Goal: Find specific page/section: Find specific page/section

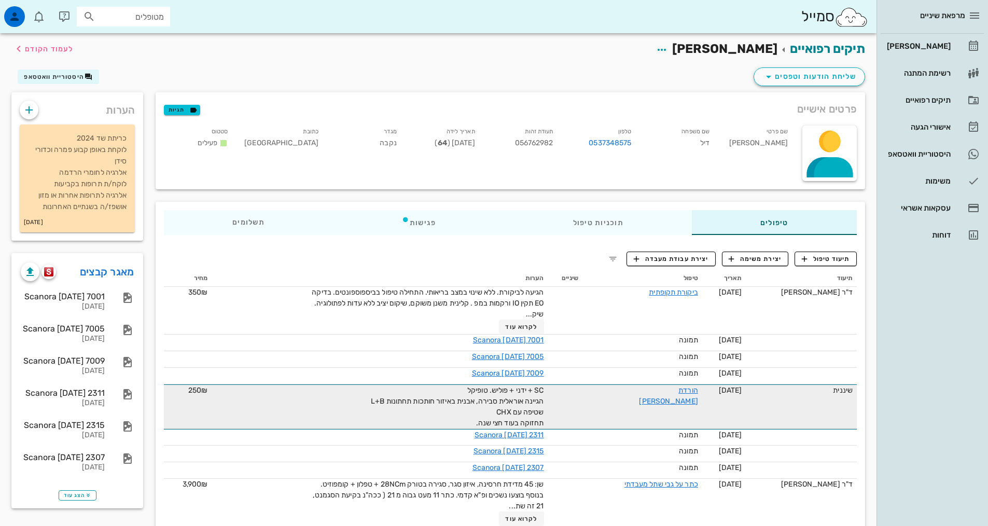
scroll to position [257, 0]
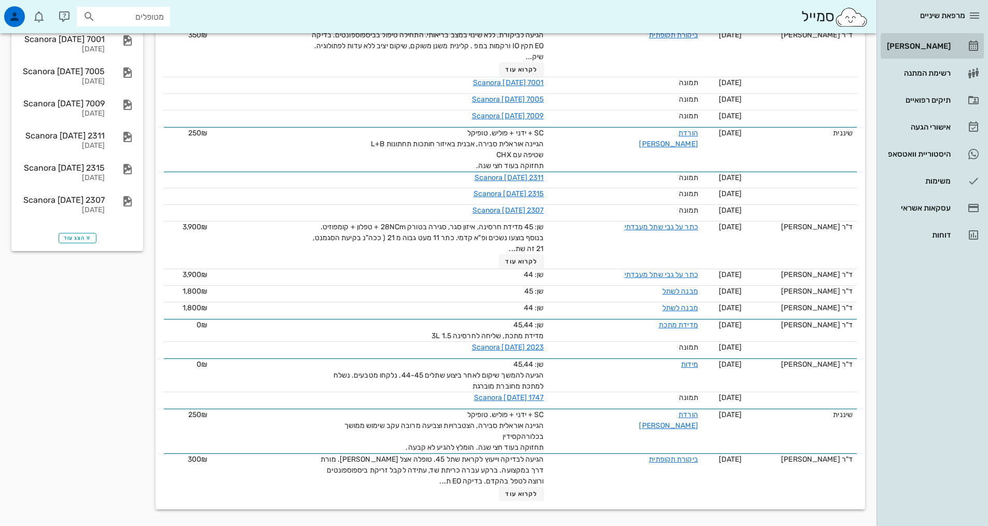
click at [952, 49] on link "[PERSON_NAME]" at bounding box center [932, 46] width 103 height 25
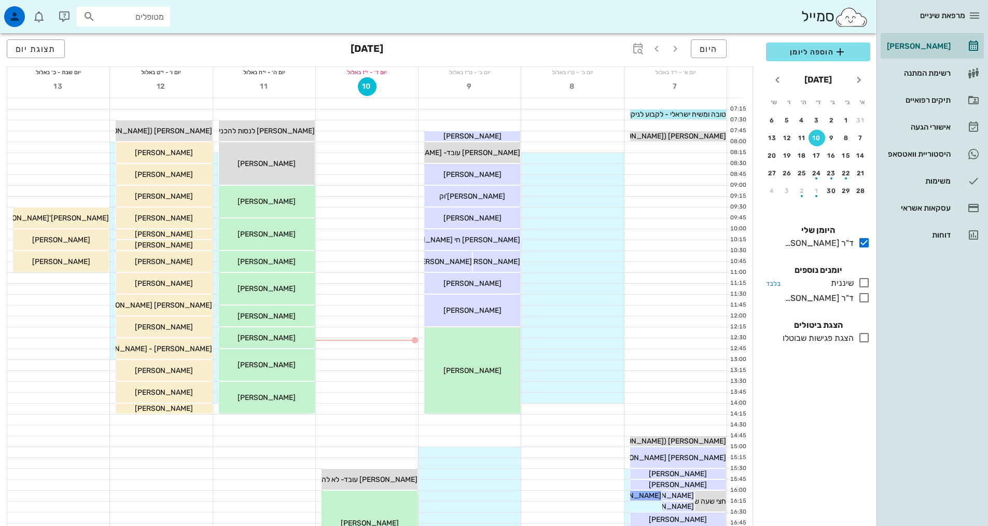
click at [866, 283] on icon at bounding box center [864, 283] width 12 height 12
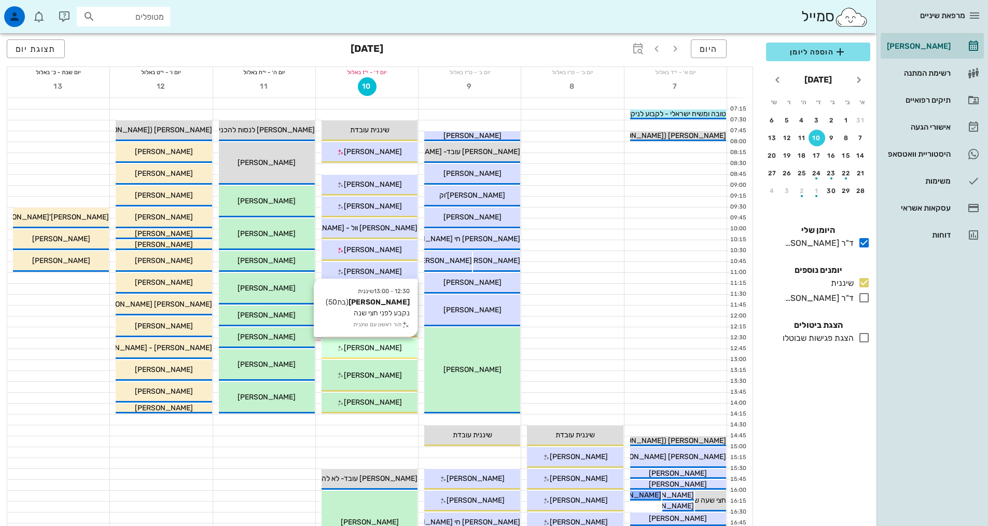
click at [386, 356] on div "12:30 - 13:00 שיננית [PERSON_NAME] (בת 50 ) נקבע לפני חצי שנה תור ראשון עם שיננ…" at bounding box center [370, 348] width 96 height 21
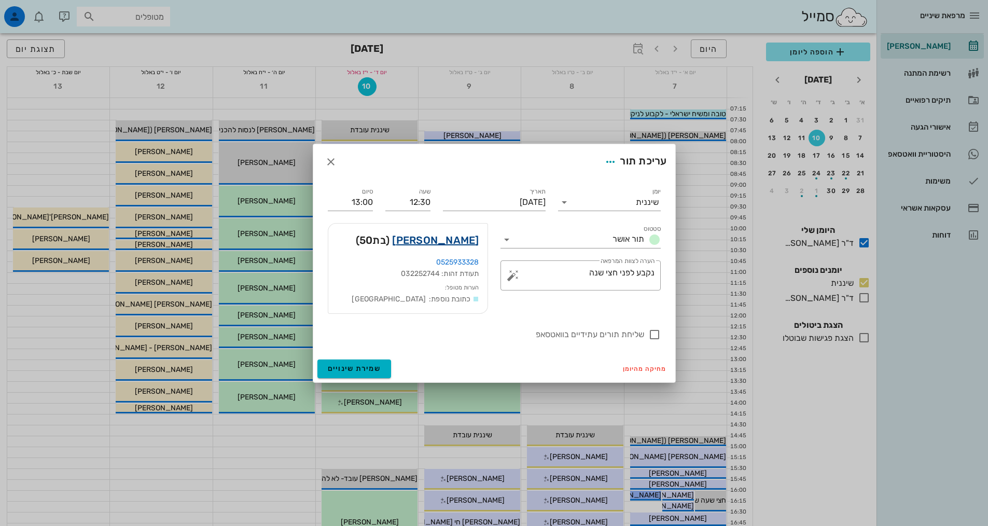
click at [466, 242] on link "[PERSON_NAME]" at bounding box center [435, 240] width 87 height 17
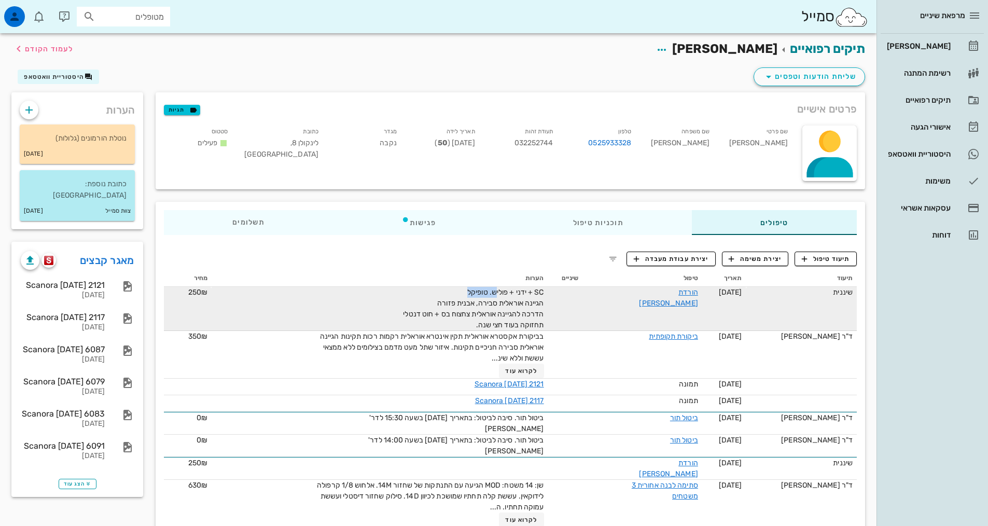
drag, startPoint x: 460, startPoint y: 294, endPoint x: 491, endPoint y: 288, distance: 31.1
click at [491, 288] on div "SC + ידני + פוליש. טופיקל הגיינה אוראלית סבירה, אבנית פזורה הדרכה להגיינה אוראל…" at bounding box center [427, 309] width 233 height 44
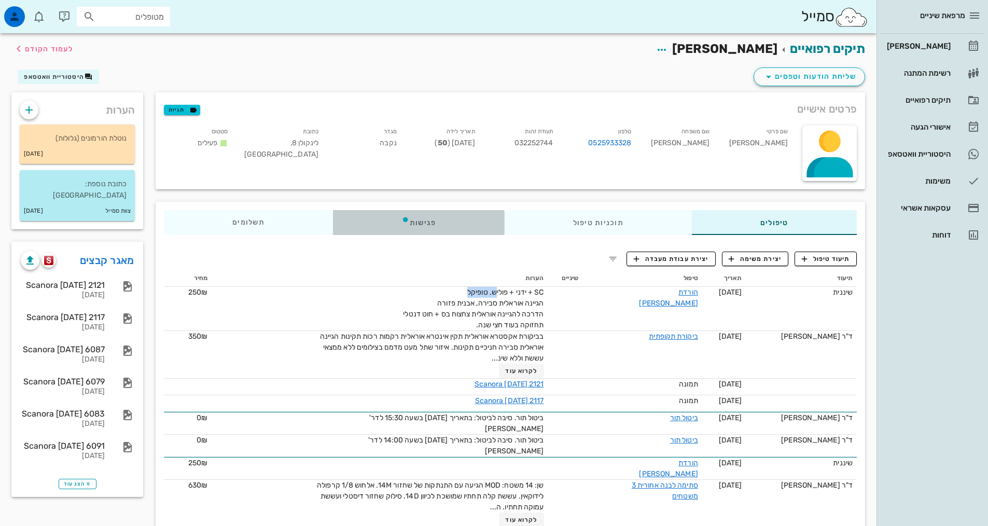
click at [414, 218] on div "פגישות" at bounding box center [419, 222] width 172 height 25
